Goal: Check status: Check status

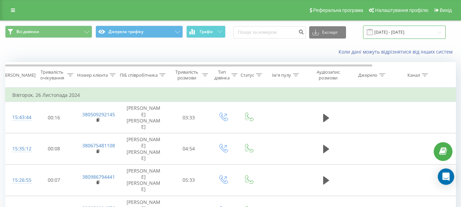
click at [403, 26] on input "[DATE] - [DATE]" at bounding box center [404, 32] width 83 height 13
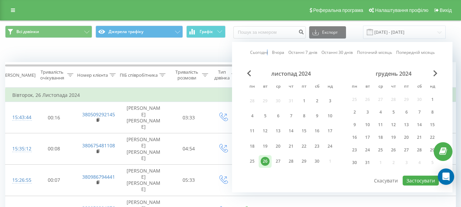
click at [268, 55] on link "Сьогодні" at bounding box center [259, 52] width 18 height 6
click at [258, 50] on link "Сьогодні" at bounding box center [259, 52] width 18 height 6
click at [433, 180] on button "Застосувати" at bounding box center [421, 181] width 36 height 10
type input "[DATE] - [DATE]"
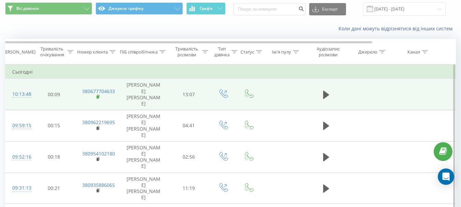
scroll to position [34, 0]
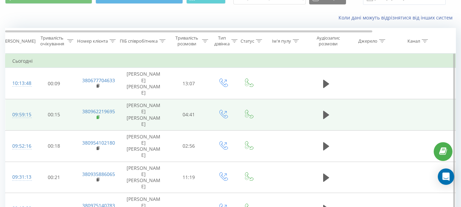
click at [99, 115] on icon at bounding box center [98, 116] width 2 height 3
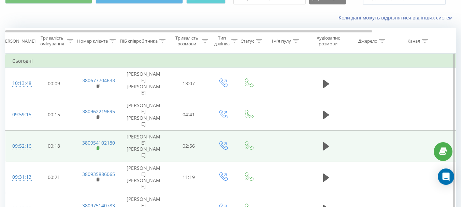
click at [98, 147] on rect at bounding box center [98, 148] width 2 height 3
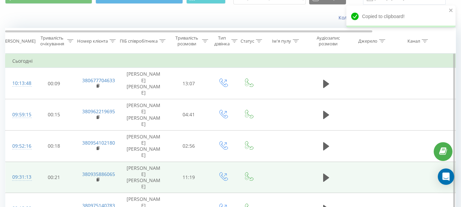
click at [116, 162] on td "380935886065" at bounding box center [97, 177] width 44 height 31
click at [98, 179] on rect at bounding box center [98, 180] width 2 height 3
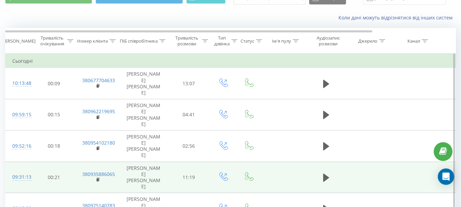
click at [109, 162] on td "380935886065" at bounding box center [97, 177] width 44 height 31
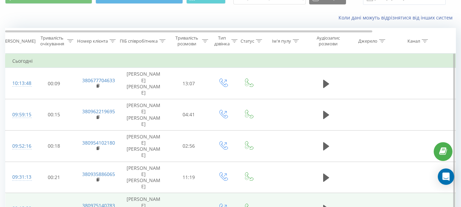
click at [110, 193] on td "380975140783" at bounding box center [97, 208] width 44 height 31
click at [112, 203] on link "380975140783" at bounding box center [98, 206] width 33 height 6
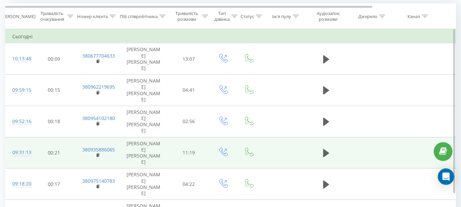
scroll to position [71, 0]
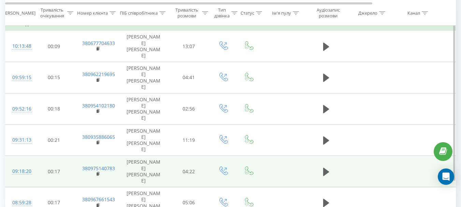
click at [118, 156] on td "380975140783" at bounding box center [97, 171] width 44 height 31
click at [98, 173] on rect at bounding box center [98, 174] width 2 height 3
click at [93, 156] on td "380975140783" at bounding box center [97, 171] width 44 height 31
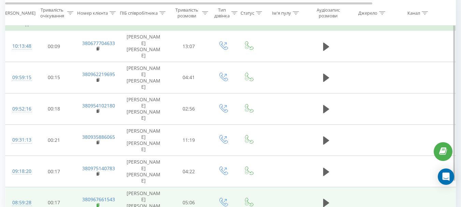
click at [98, 203] on icon at bounding box center [99, 205] width 4 height 5
